Goal: Transaction & Acquisition: Purchase product/service

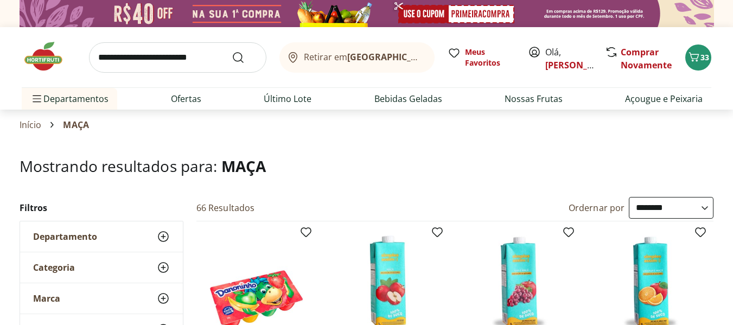
select select "**********"
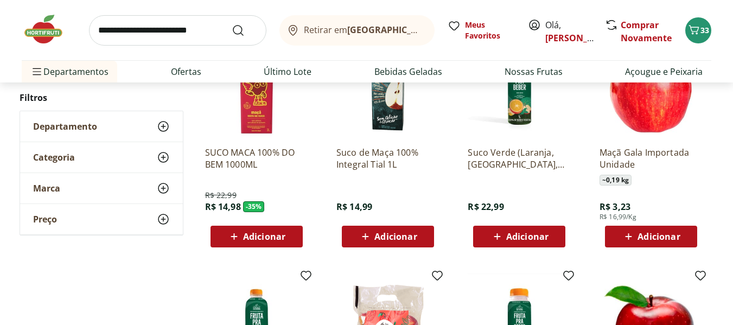
click at [713, 168] on div "Maçã Gala Importada Unidade ~ 0,19 kg R$ 3,23 R$ 16,99/Kg Adicionar" at bounding box center [652, 141] width 123 height 230
